Goal: Information Seeking & Learning: Compare options

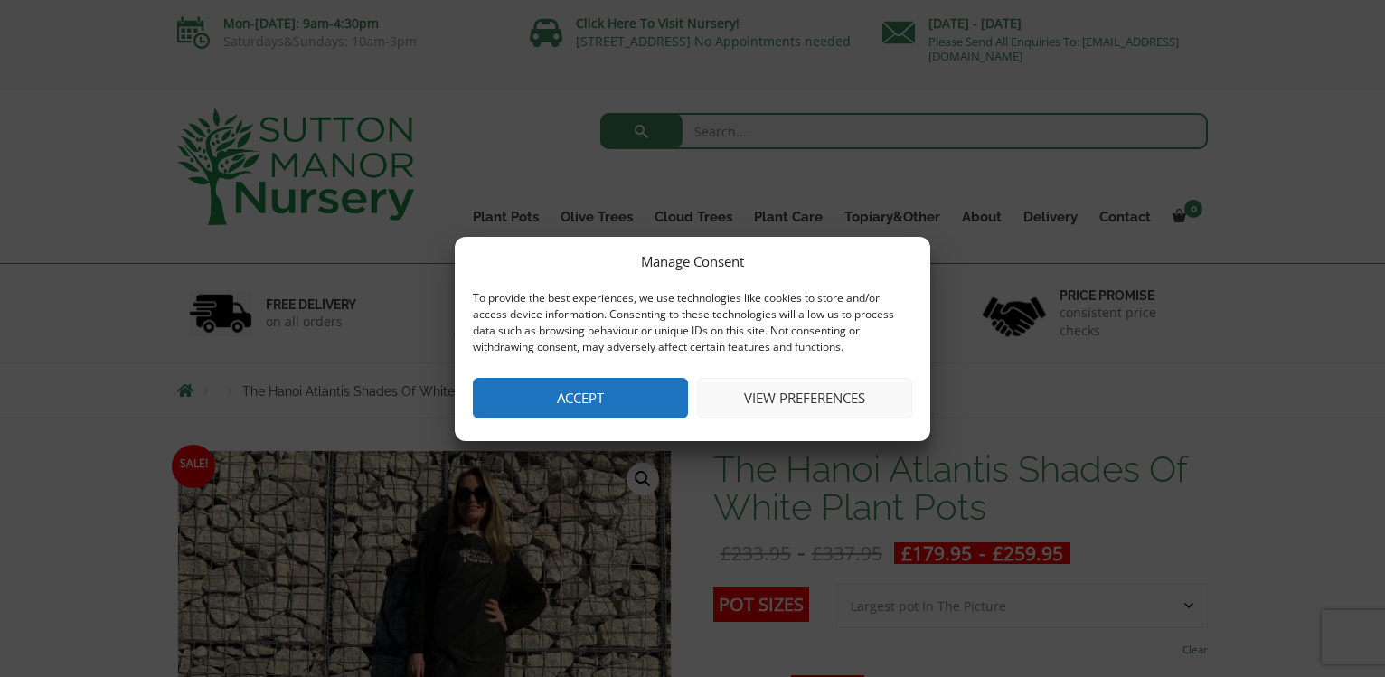
click at [792, 398] on button "View preferences" at bounding box center [804, 398] width 215 height 41
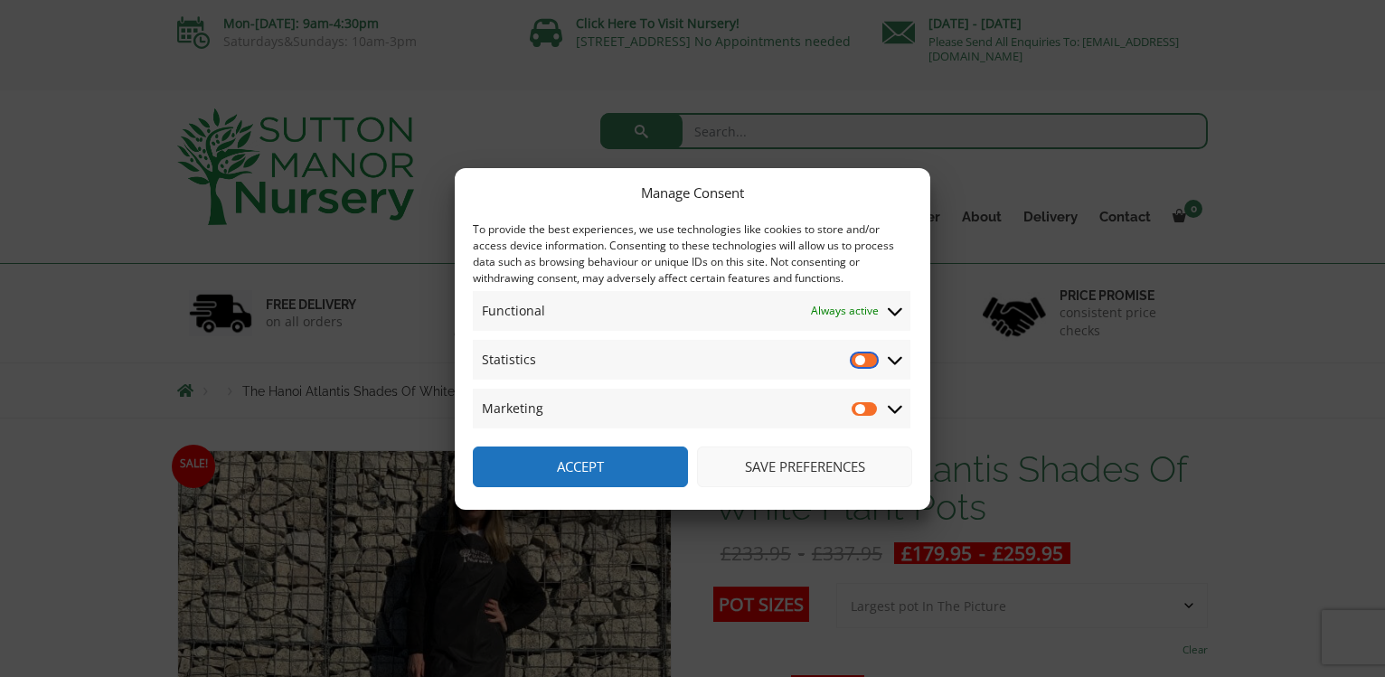
click at [865, 360] on input "Statistics" at bounding box center [865, 360] width 27 height 18
click at [875, 356] on input "Statistics" at bounding box center [865, 360] width 27 height 18
checkbox input "false"
click at [793, 467] on button "Save preferences" at bounding box center [804, 467] width 215 height 41
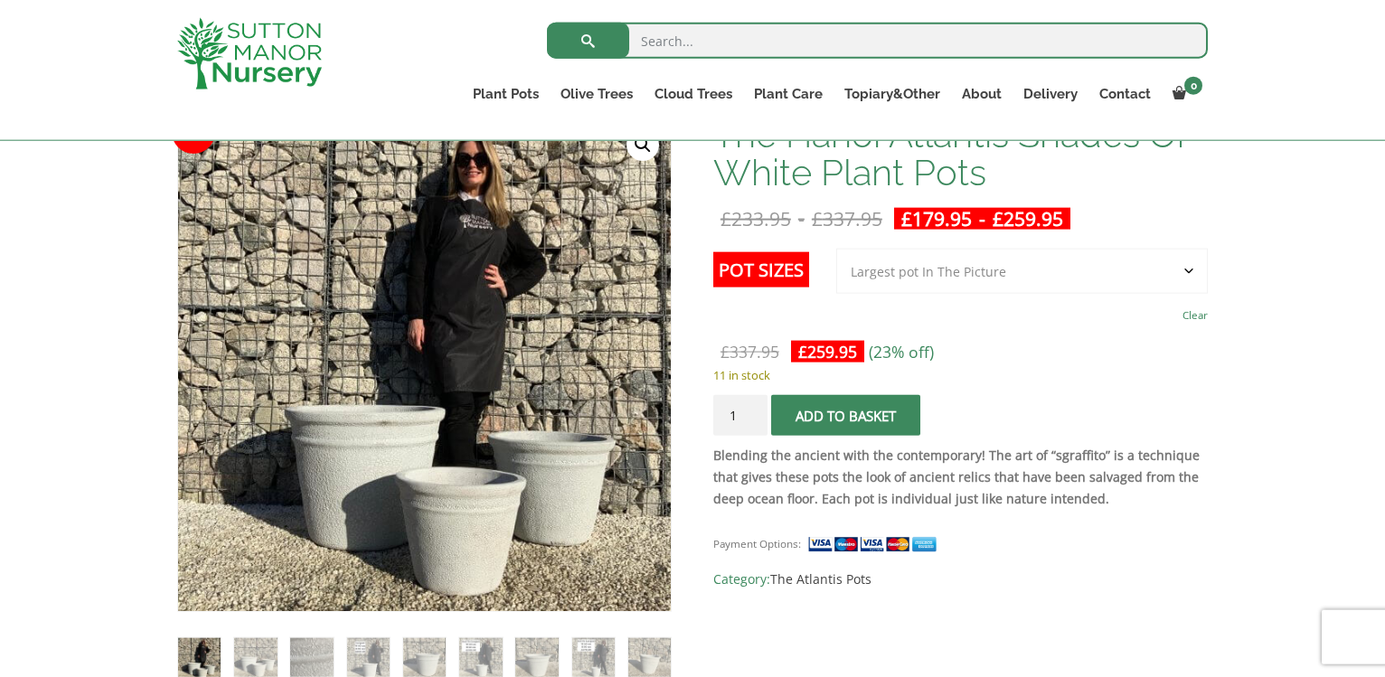
scroll to position [277, 0]
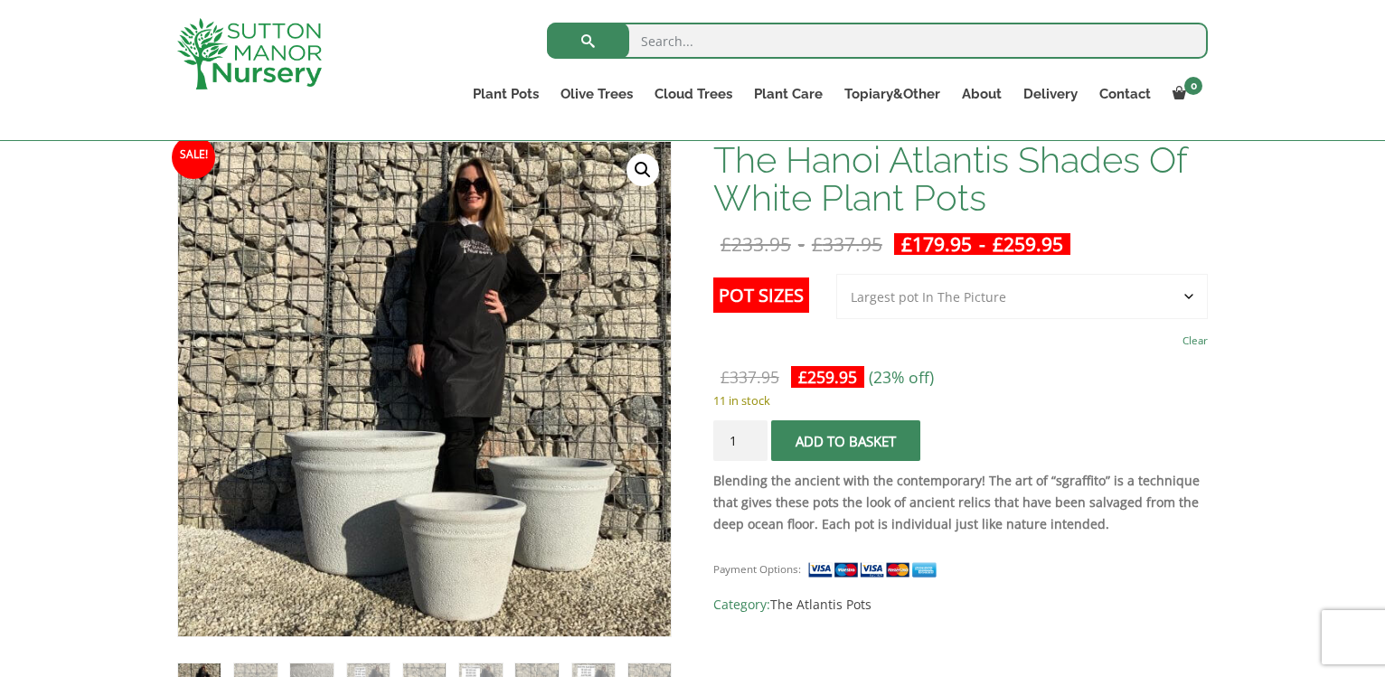
click at [836, 274] on select "Choose an option 3rd to Largest Pot In The Picture 2nd to Largest Pot In The Pi…" at bounding box center [1022, 296] width 372 height 45
select select "2nd to Largest Pot In The Picture"
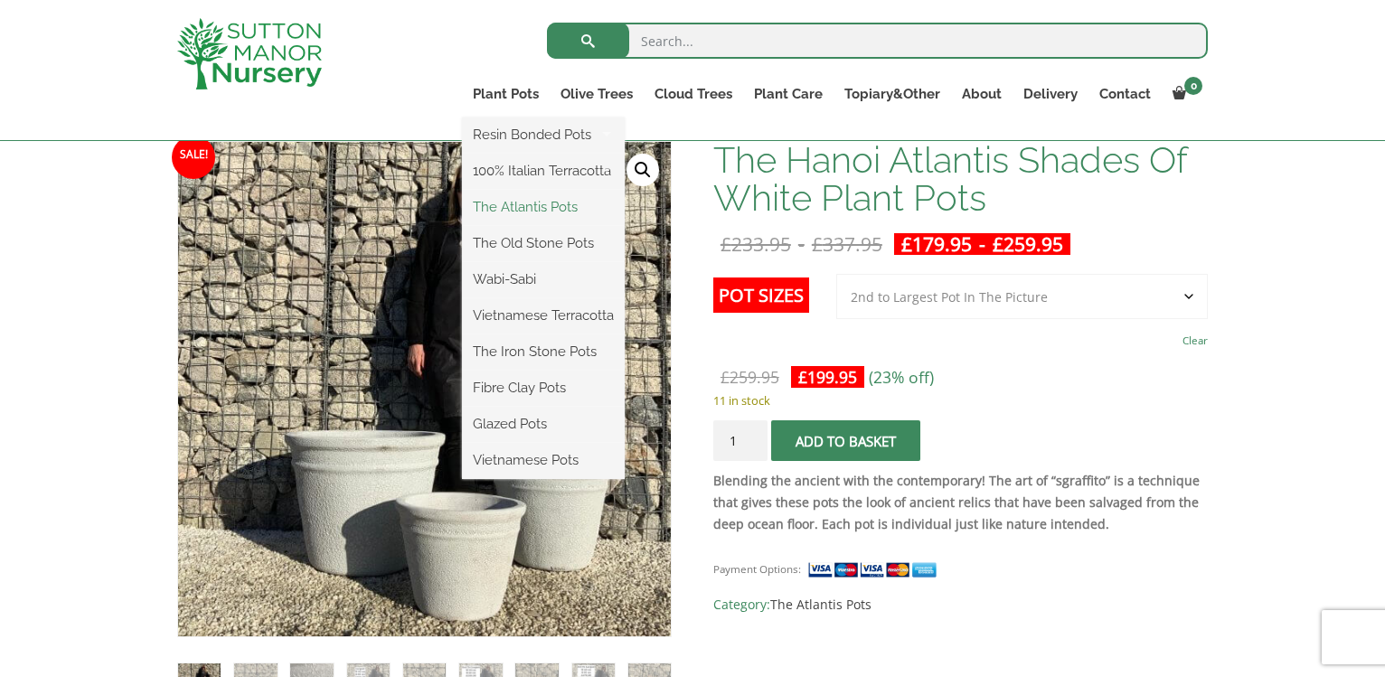
click at [543, 203] on link "The Atlantis Pots" at bounding box center [543, 207] width 163 height 27
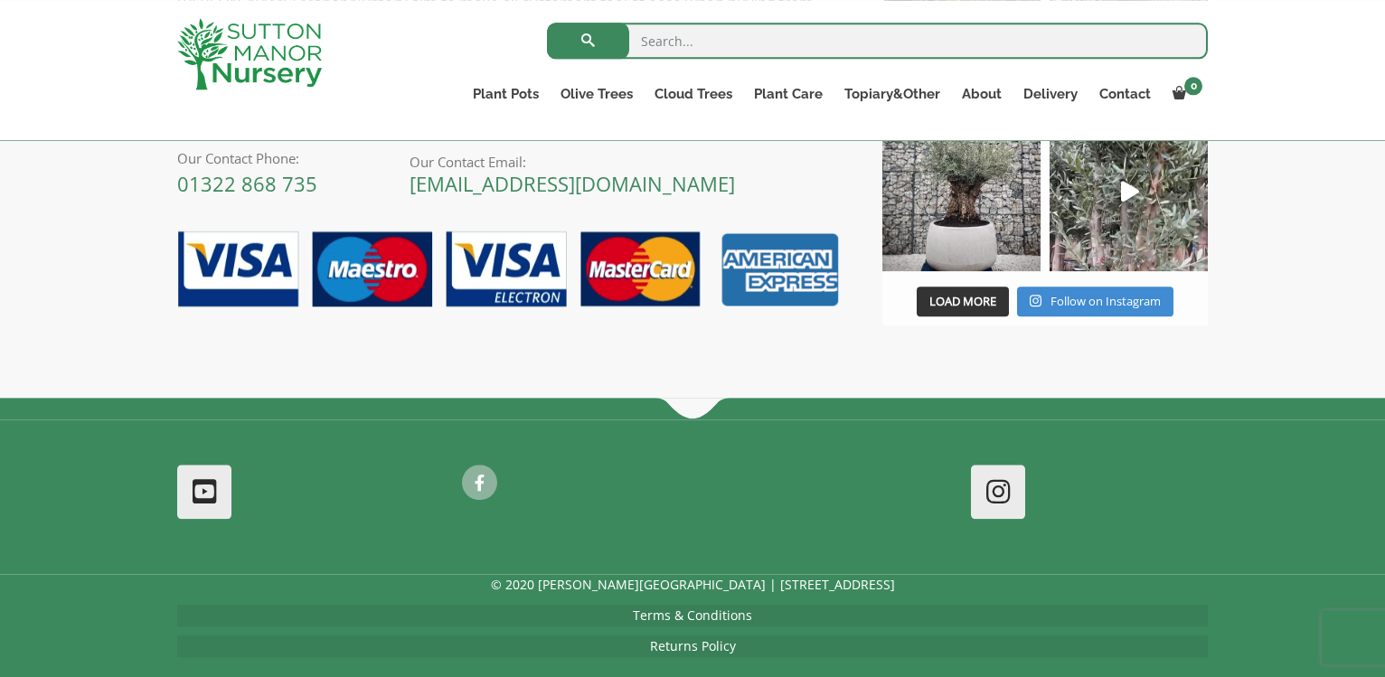
scroll to position [2398, 0]
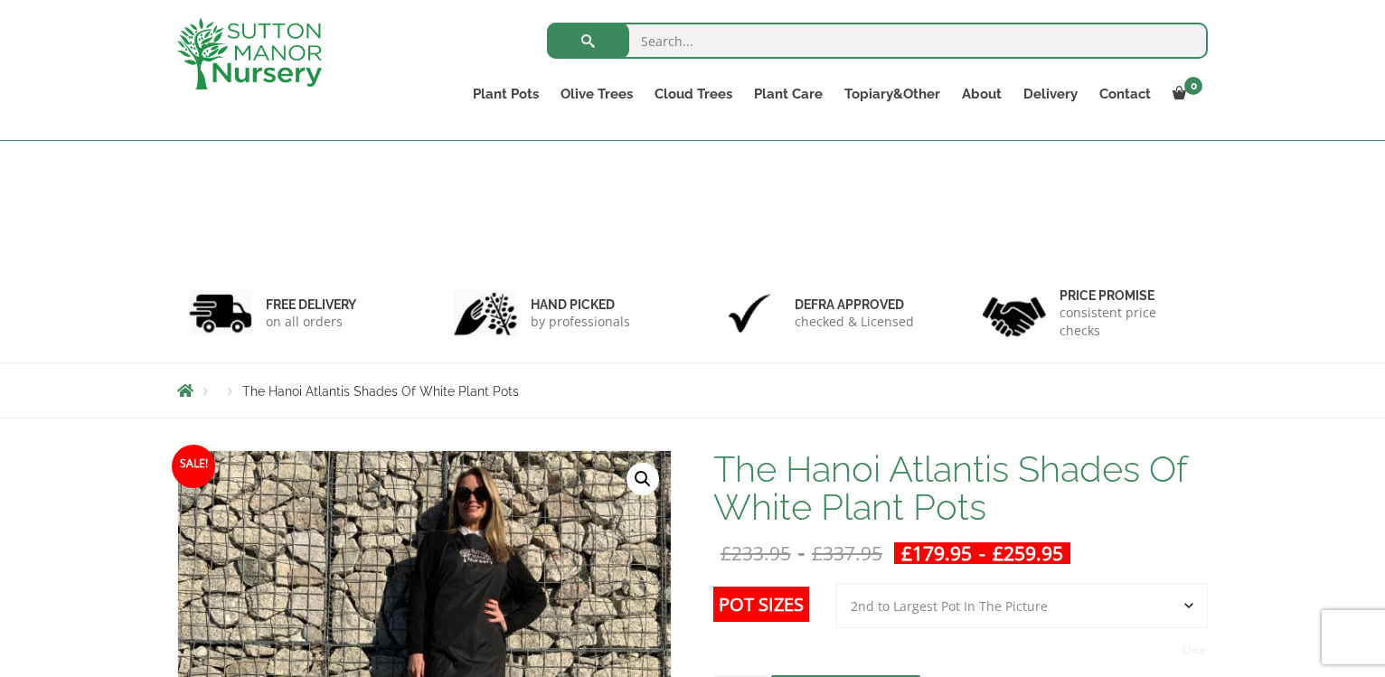
select select "2nd to Largest Pot In The Picture"
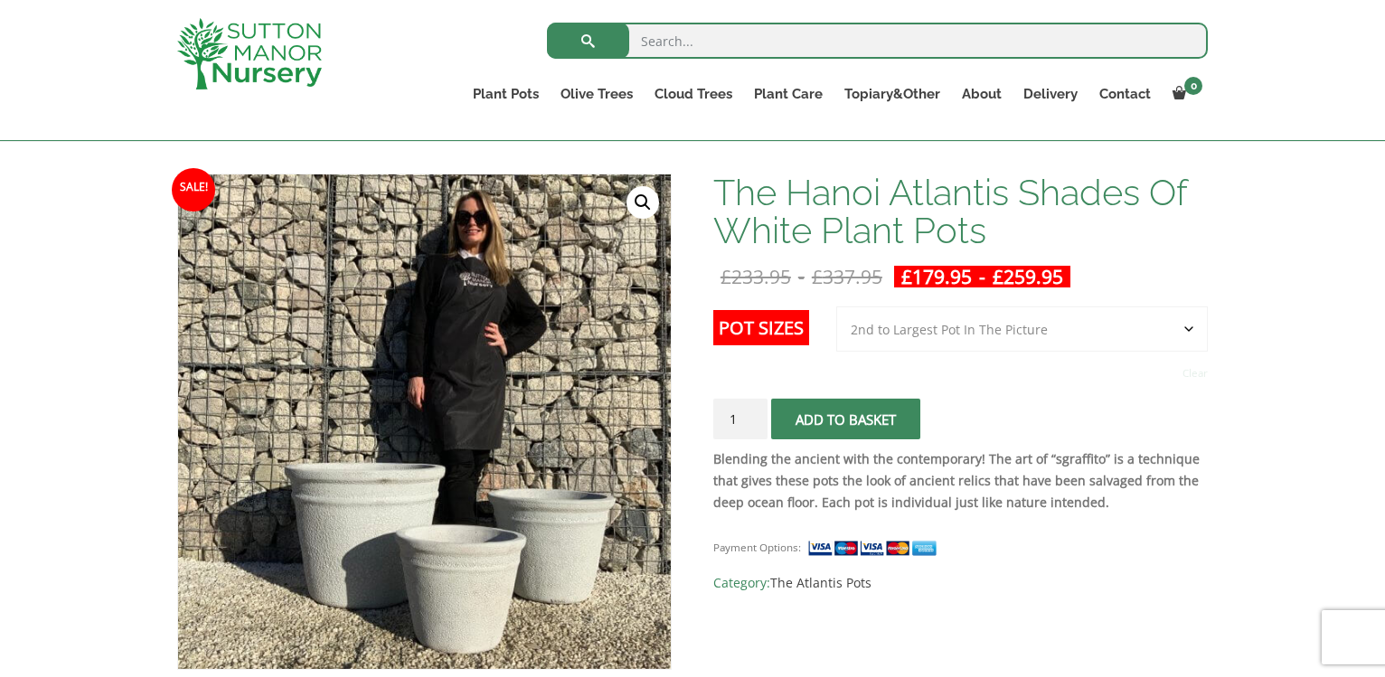
scroll to position [277, 0]
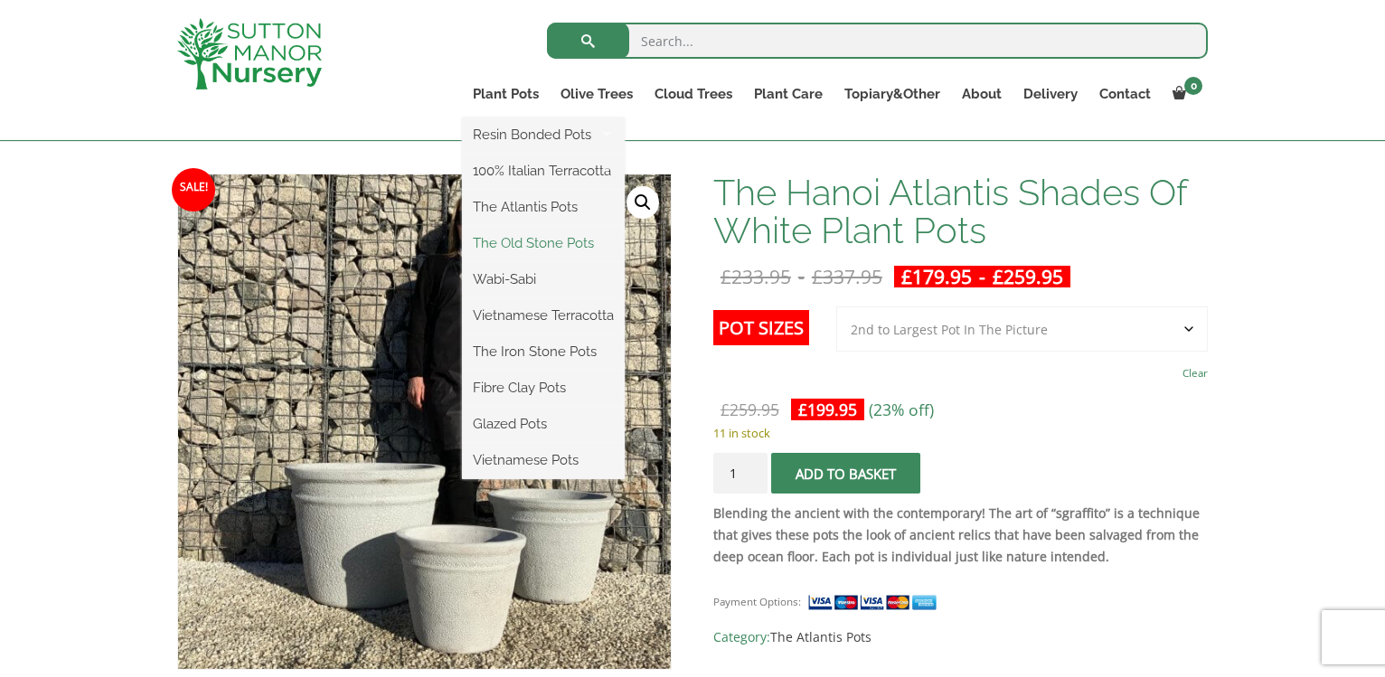
click at [502, 243] on link "The Old Stone Pots" at bounding box center [543, 243] width 163 height 27
